Goal: Information Seeking & Learning: Find specific fact

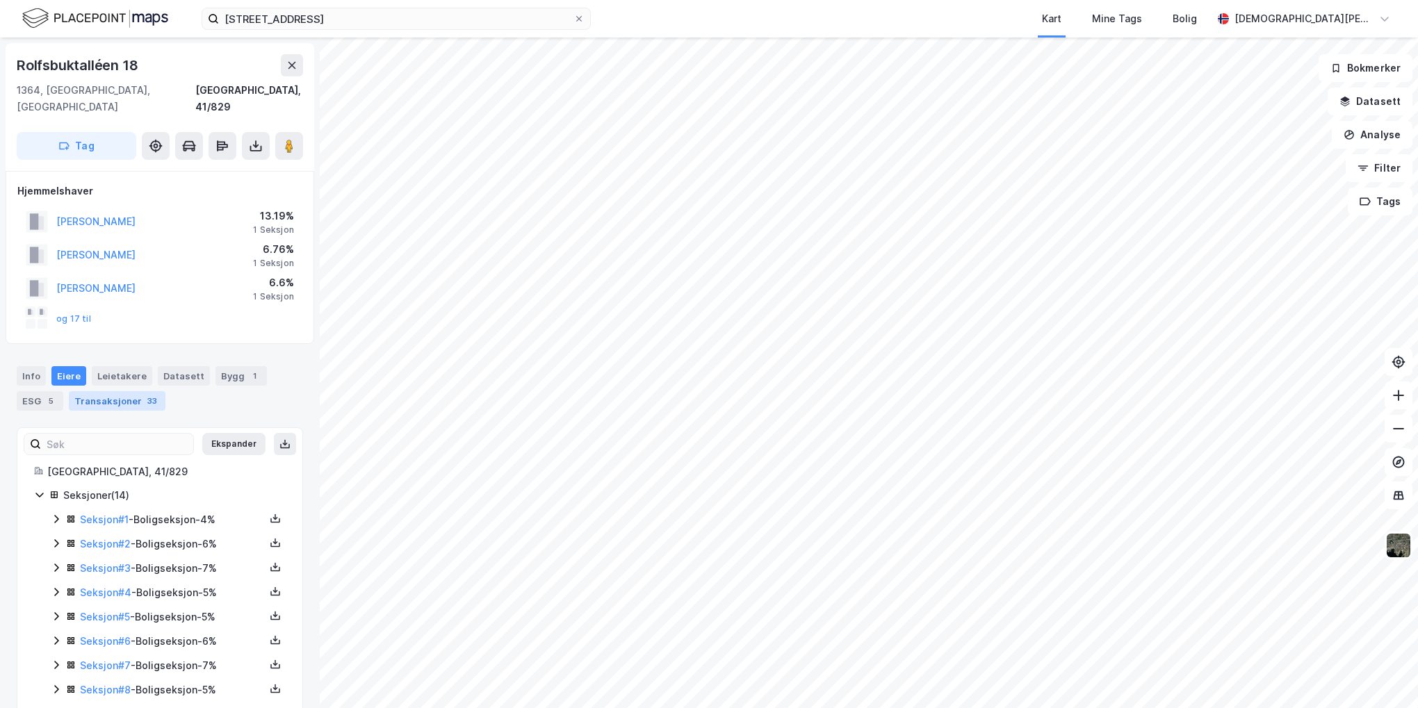
click at [128, 391] on div "Transaksjoner 33" at bounding box center [117, 400] width 97 height 19
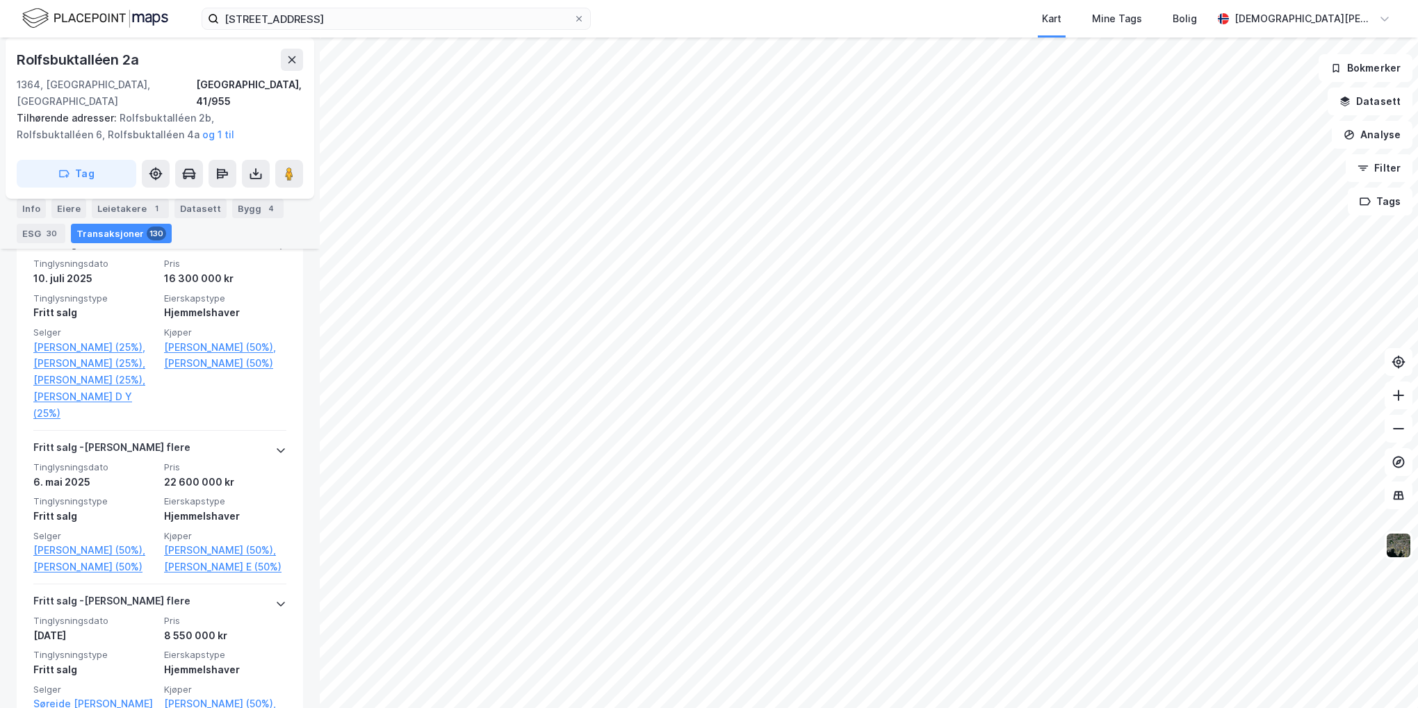
scroll to position [904, 0]
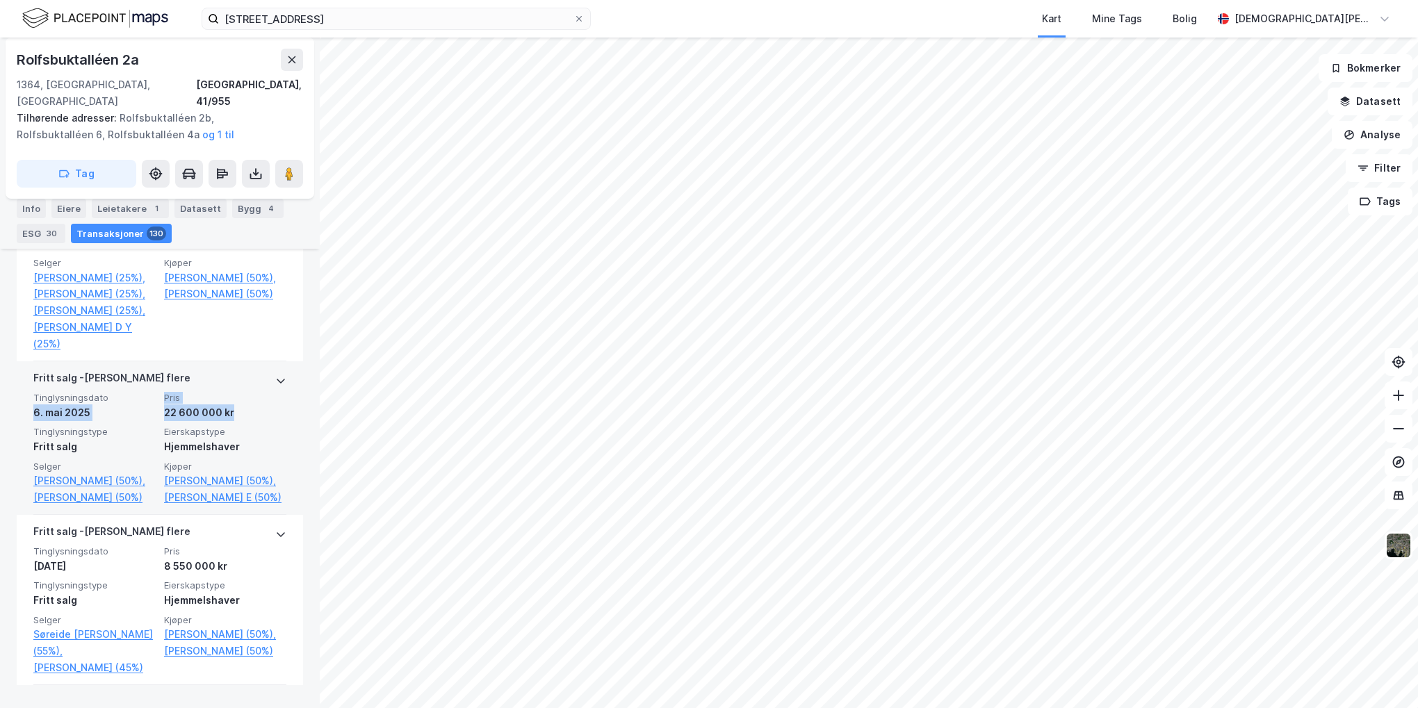
drag, startPoint x: 217, startPoint y: 393, endPoint x: 19, endPoint y: 394, distance: 197.4
click at [19, 394] on div "[PERSON_NAME] flere Tinglysningsdato [DATE] Pris 22 600 000 kr Tinglysningstype…" at bounding box center [160, 438] width 286 height 154
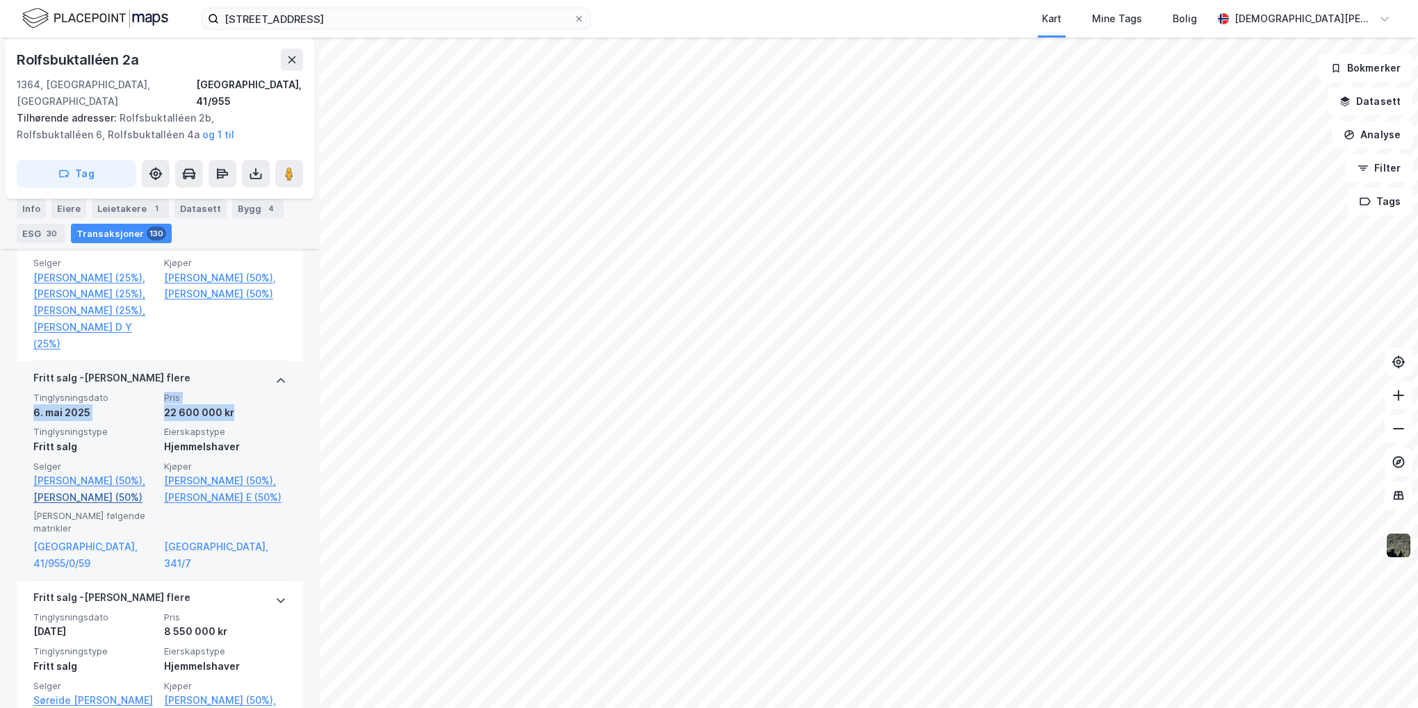
drag, startPoint x: 19, startPoint y: 394, endPoint x: 82, endPoint y: 480, distance: 106.5
click at [82, 489] on link "[PERSON_NAME] (50%)" at bounding box center [94, 497] width 122 height 17
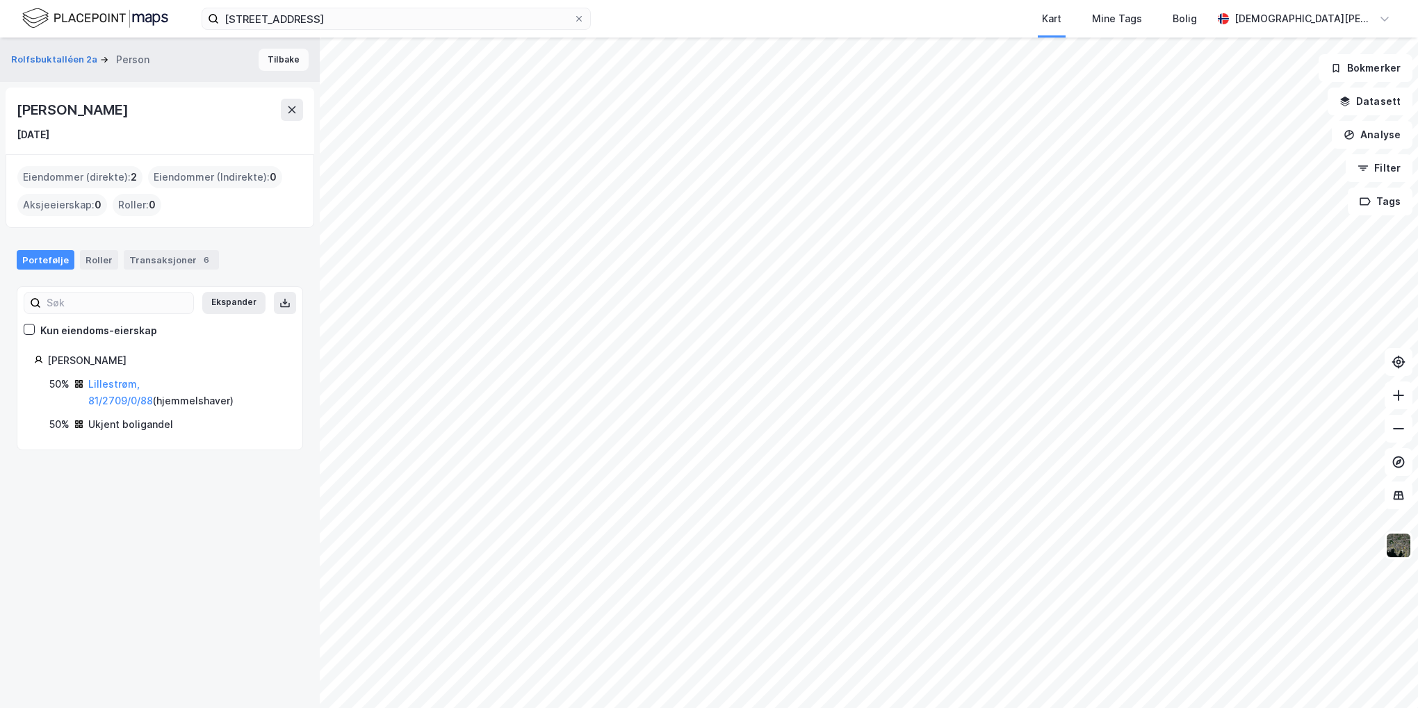
click at [275, 56] on button "Tilbake" at bounding box center [284, 60] width 50 height 22
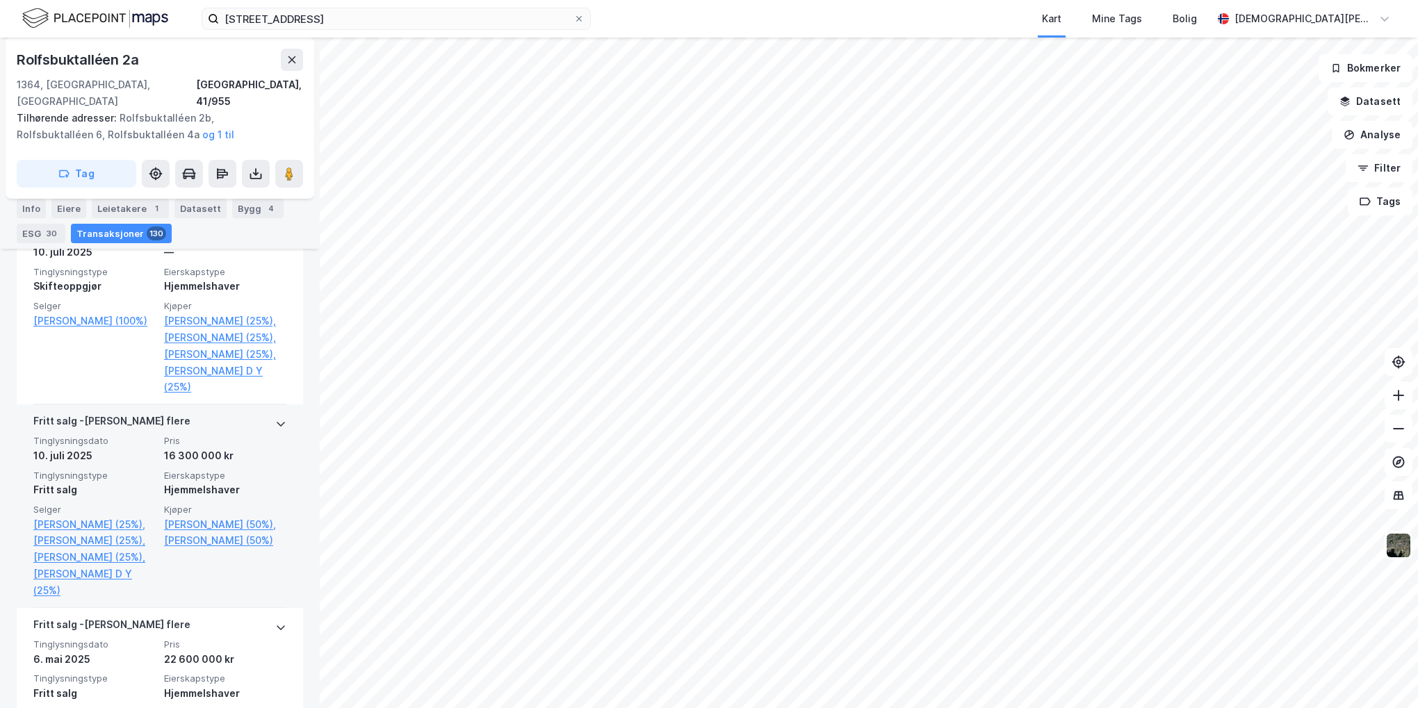
scroll to position [904, 0]
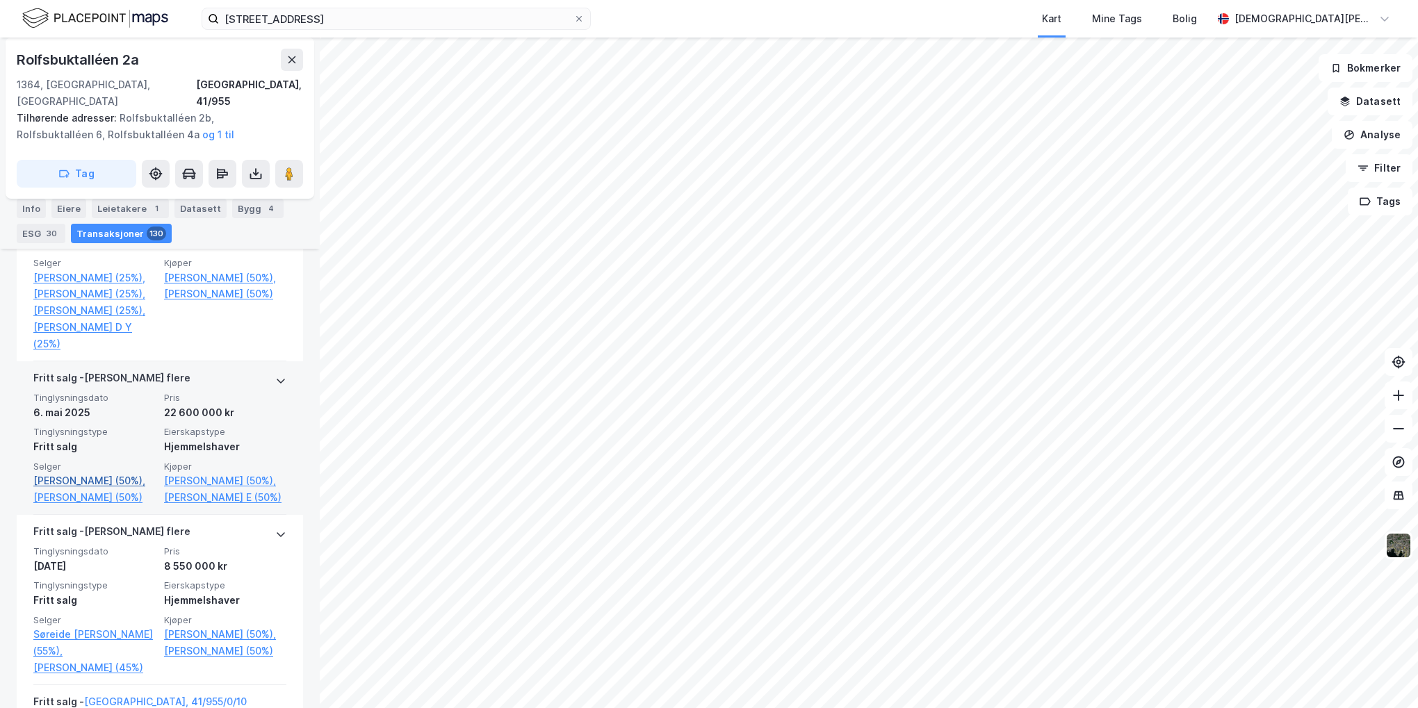
click at [86, 473] on link "[PERSON_NAME] (50%)," at bounding box center [94, 481] width 122 height 17
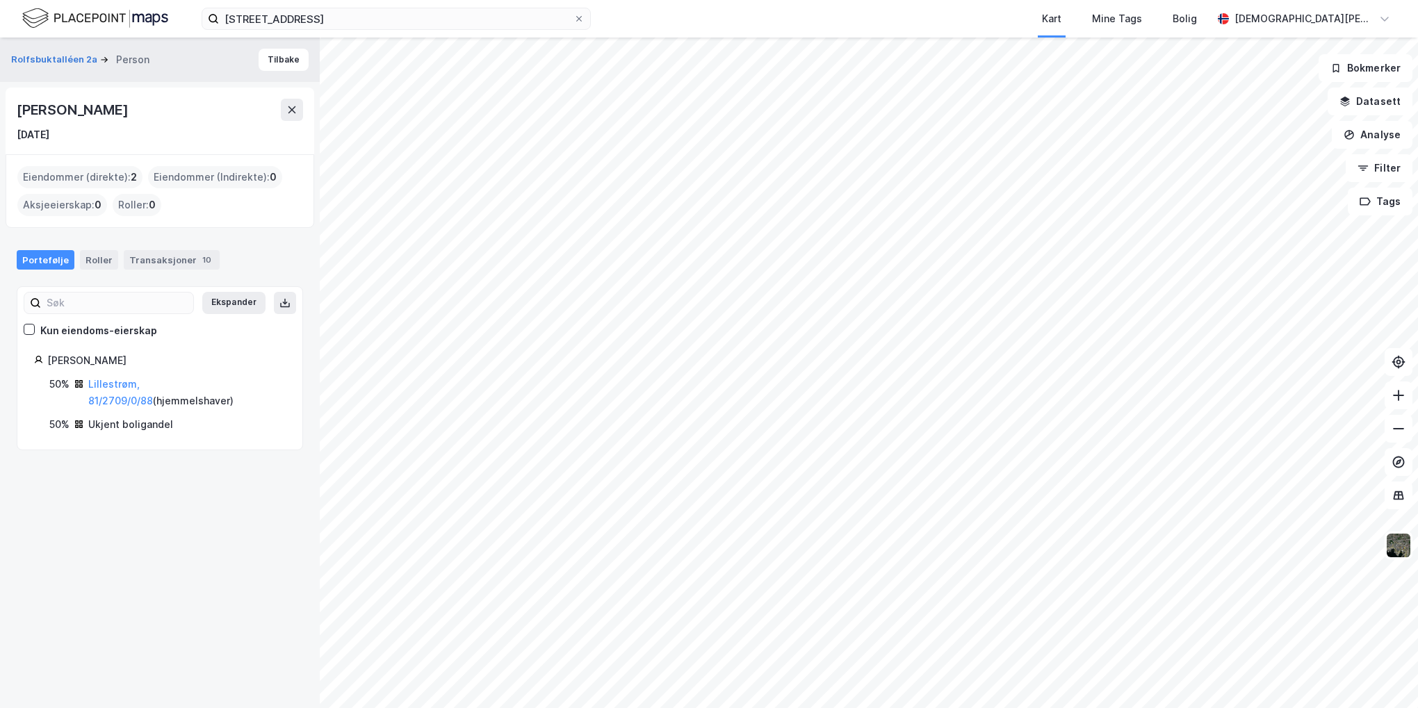
drag, startPoint x: 124, startPoint y: 111, endPoint x: 17, endPoint y: 115, distance: 107.1
click at [17, 115] on div "[PERSON_NAME]" at bounding box center [74, 110] width 114 height 22
copy div "[PERSON_NAME]"
